Goal: Information Seeking & Learning: Learn about a topic

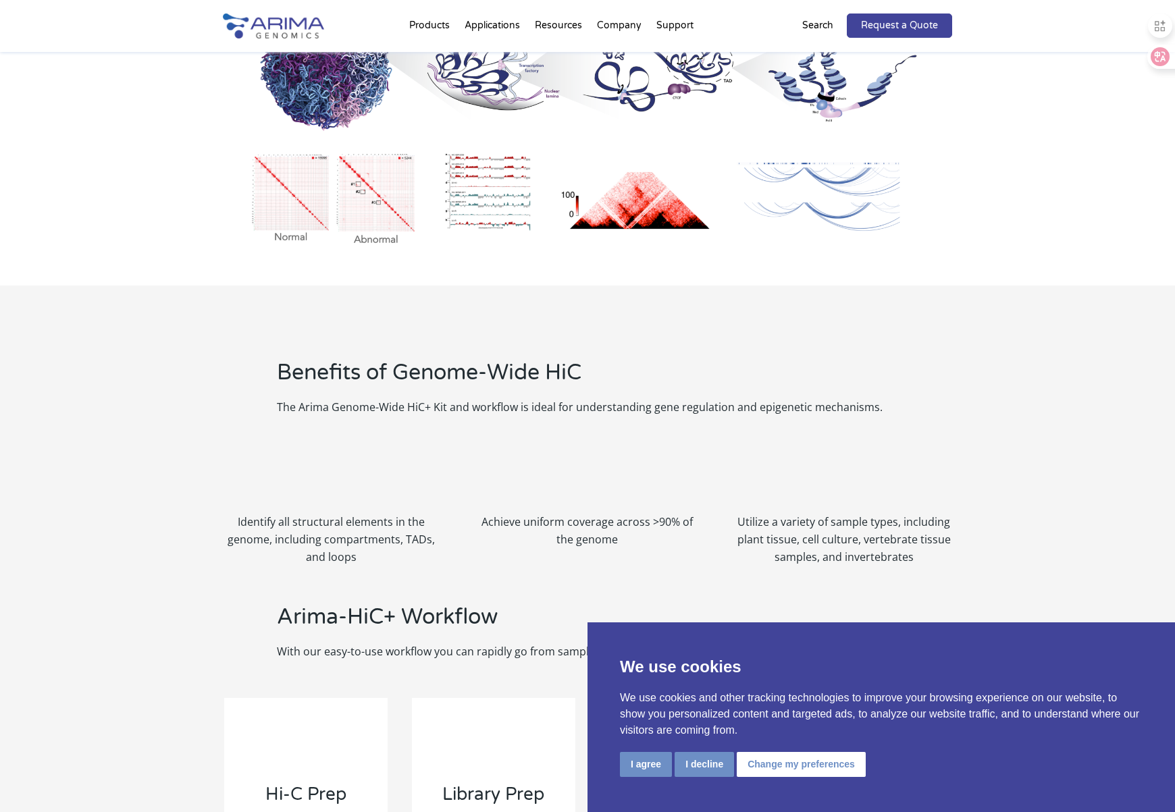
scroll to position [864, 0]
click at [637, 765] on button "I agree" at bounding box center [646, 764] width 52 height 25
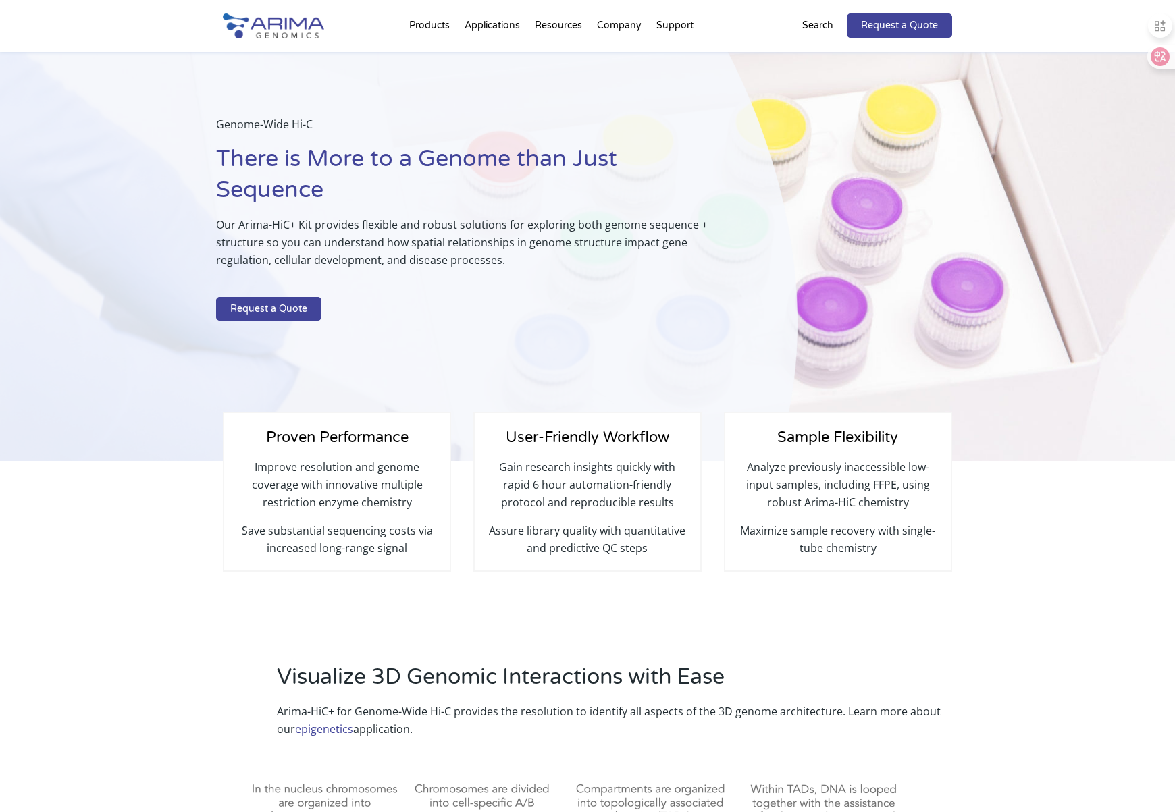
scroll to position [0, 0]
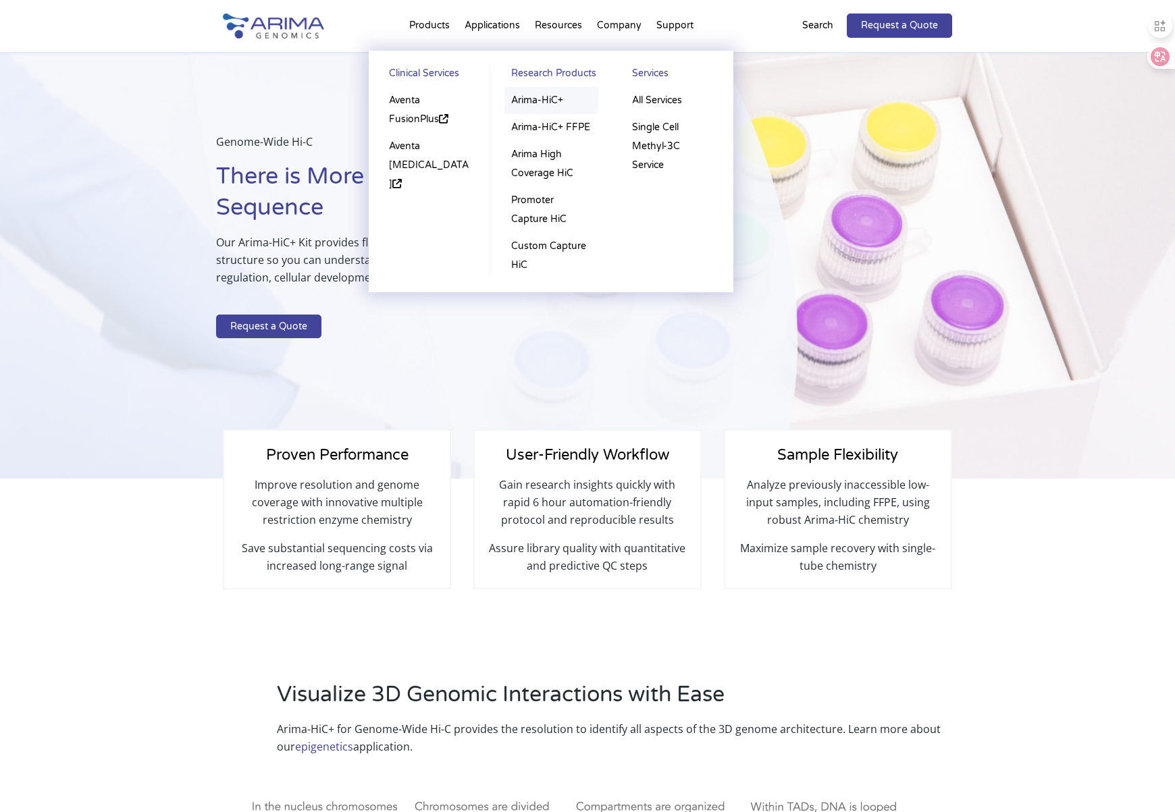
click at [541, 97] on link "Arima-HiC+" at bounding box center [551, 100] width 94 height 27
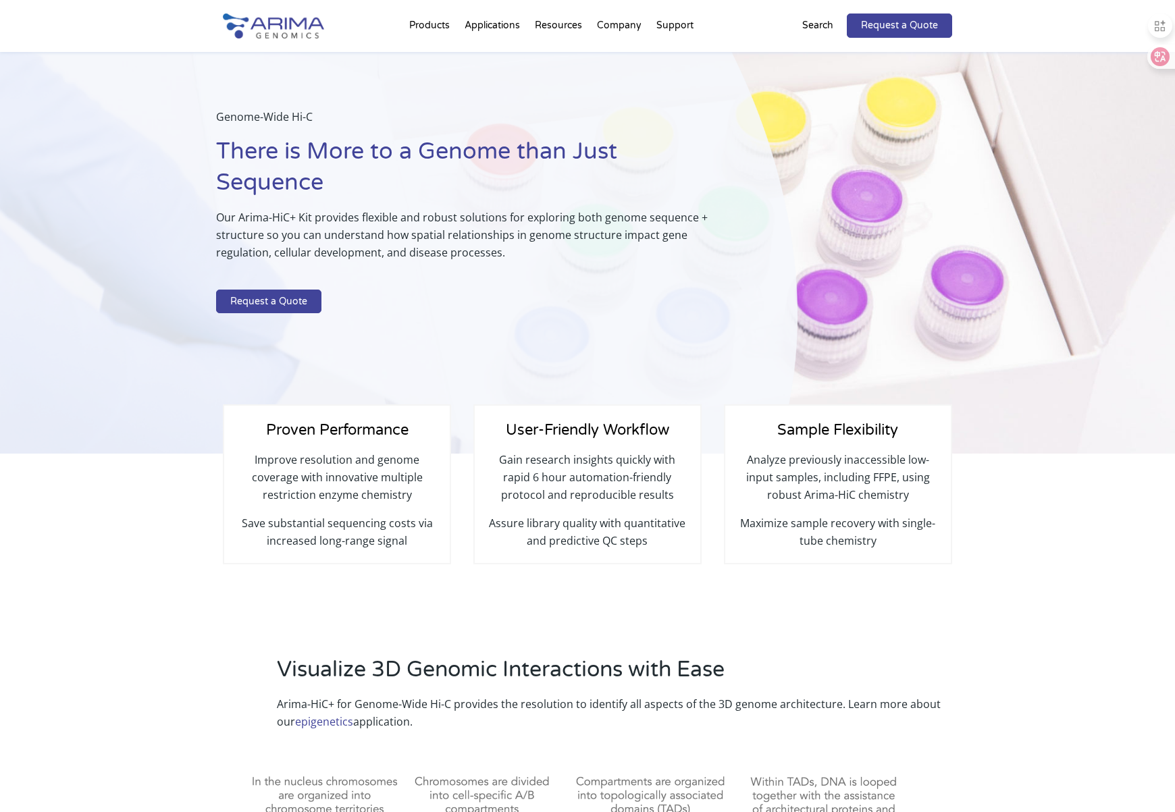
scroll to position [54, 0]
drag, startPoint x: 889, startPoint y: 244, endPoint x: 933, endPoint y: 310, distance: 78.5
click at [940, 332] on div "Genome-Wide Hi-C There is More to a Genome than Just Sequence Our Arima-HiC+ Ki…" at bounding box center [587, 239] width 1175 height 427
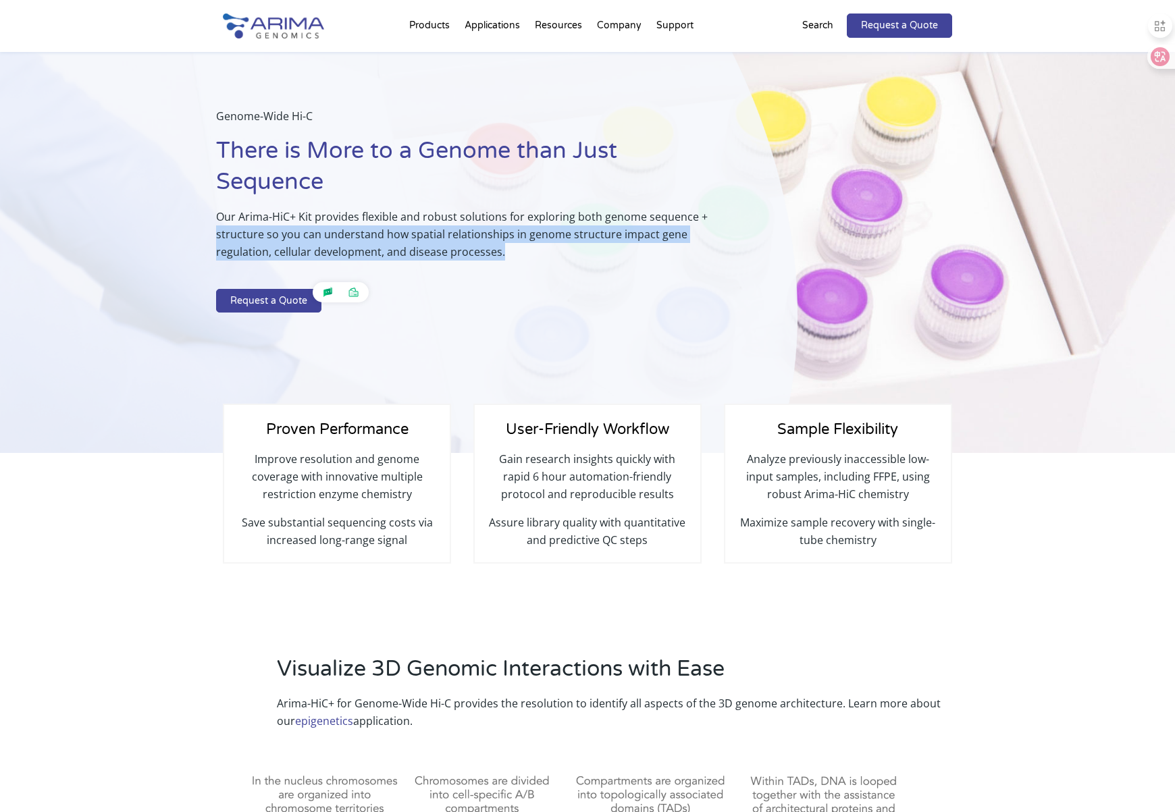
drag, startPoint x: 856, startPoint y: 193, endPoint x: 834, endPoint y: 226, distance: 39.3
click at [828, 221] on div "Genome-Wide Hi-C There is More to a Genome than Just Sequence Our Arima-HiC+ Ki…" at bounding box center [432, 239] width 865 height 427
